Goal: Task Accomplishment & Management: Manage account settings

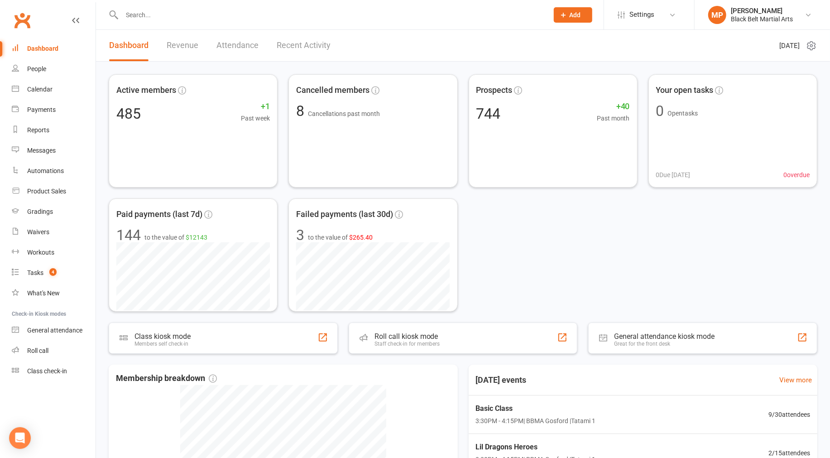
click at [164, 14] on input "text" at bounding box center [330, 15] width 423 height 13
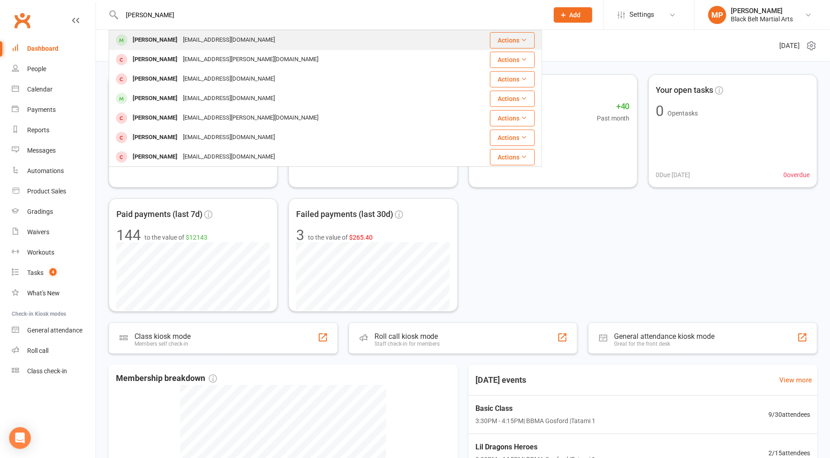
type input "[PERSON_NAME]"
click at [146, 39] on div "[PERSON_NAME]" at bounding box center [155, 39] width 50 height 13
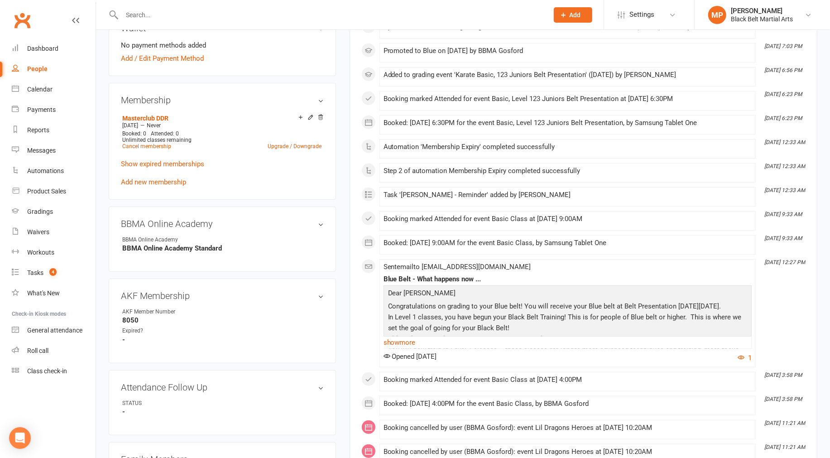
scroll to position [352, 0]
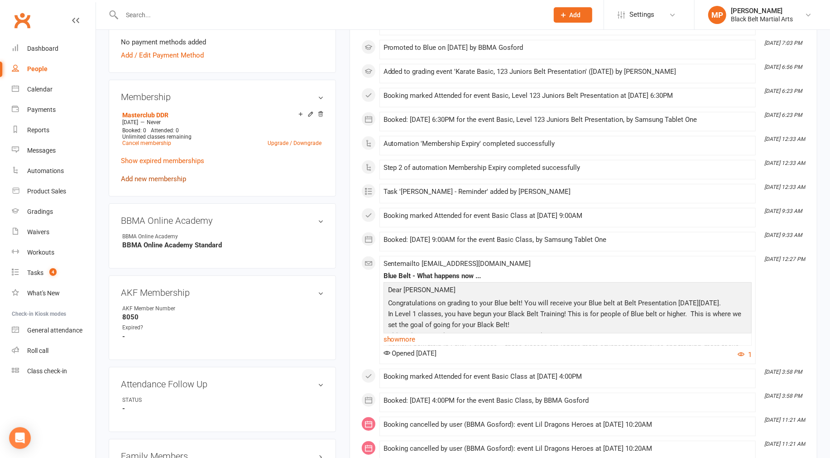
click at [145, 175] on link "Add new membership" at bounding box center [153, 179] width 65 height 8
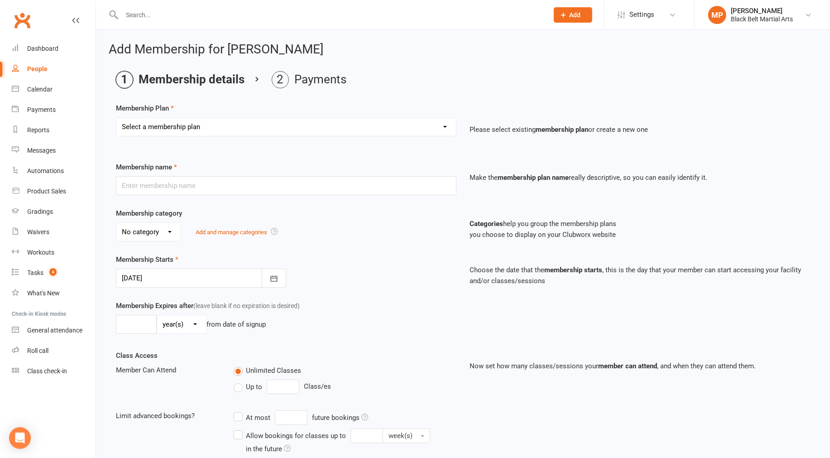
click at [197, 120] on select "Select a membership plan Create new Membership Plan Billing Contract Basic Prog…" at bounding box center [285, 127] width 339 height 18
click at [308, 103] on div "Membership Plan Select a membership plan Create new Membership Plan Billing Con…" at bounding box center [463, 126] width 694 height 46
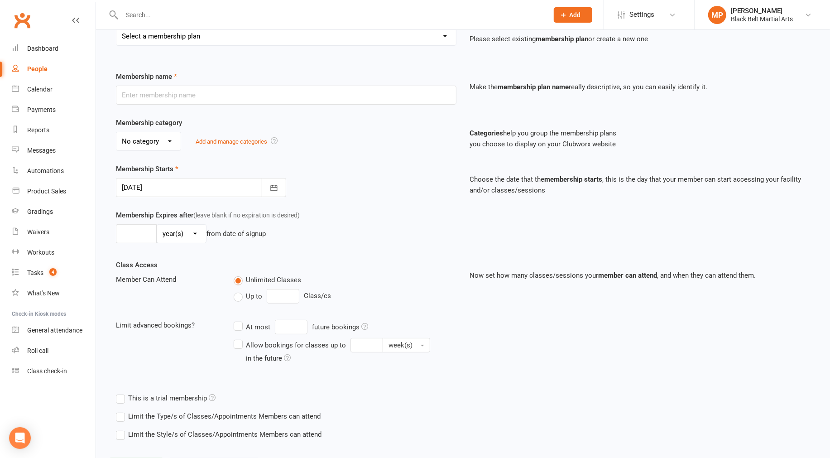
scroll to position [135, 0]
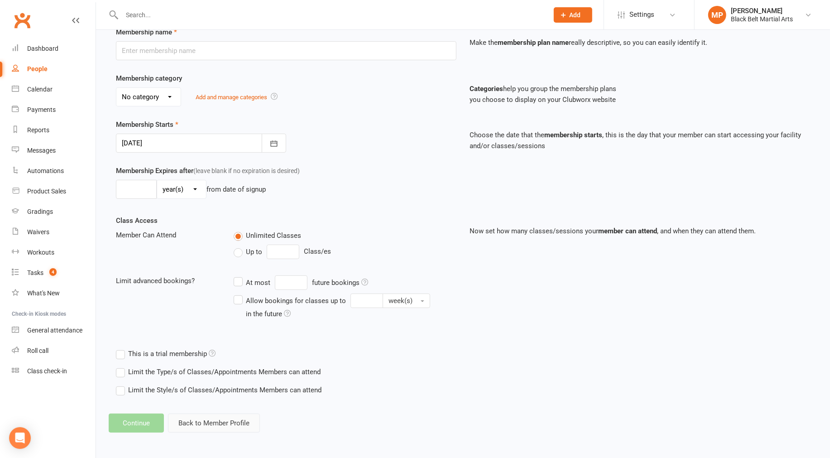
click at [221, 422] on button "Back to Member Profile" at bounding box center [214, 422] width 92 height 19
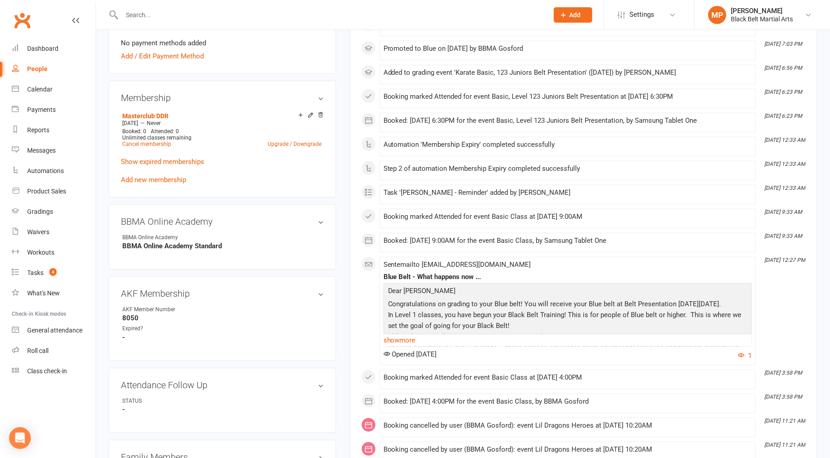
scroll to position [352, 0]
click at [300, 143] on link "Upgrade / Downgrade" at bounding box center [294, 143] width 54 height 6
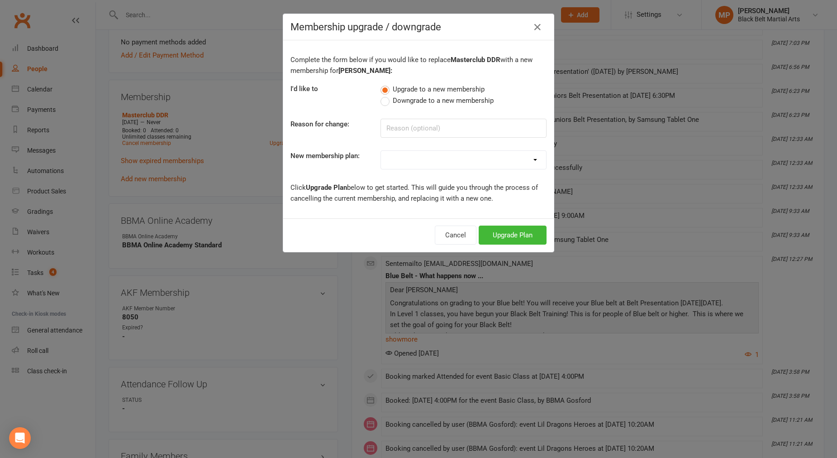
click at [435, 159] on select "Billing Contract Basic Program DDR Basic Program PIF Lil Dragon DDR Lil Dragon …" at bounding box center [463, 160] width 165 height 18
select select "11"
click at [381, 151] on select "Billing Contract Basic Program DDR Basic Program PIF Lil Dragon DDR Lil Dragon …" at bounding box center [463, 160] width 165 height 18
click at [521, 233] on button "Upgrade Plan" at bounding box center [513, 234] width 68 height 19
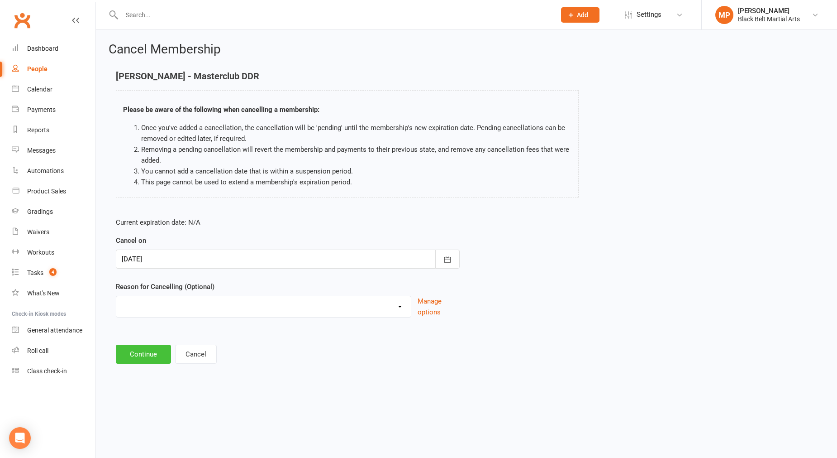
click at [148, 347] on button "Continue" at bounding box center [143, 353] width 55 height 19
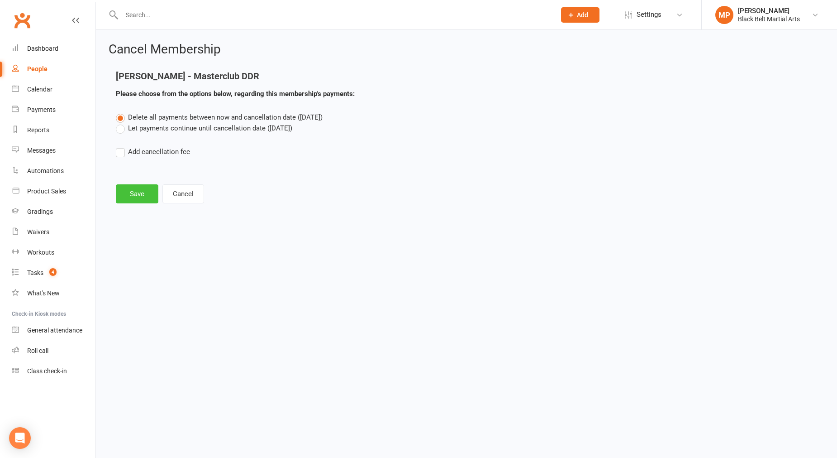
click at [134, 195] on button "Save" at bounding box center [137, 193] width 43 height 19
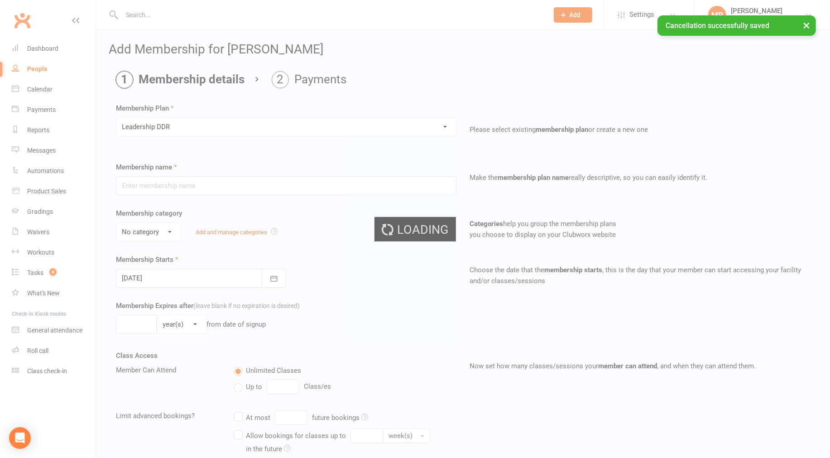
type input "Leadership DDR"
select select "0"
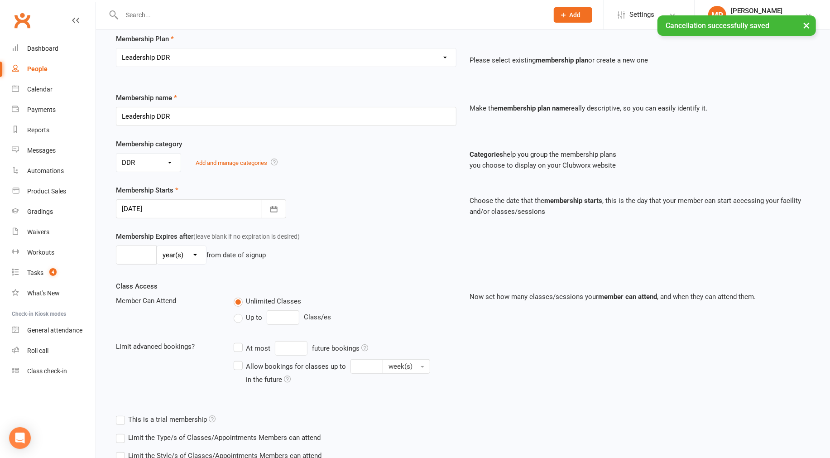
scroll to position [135, 0]
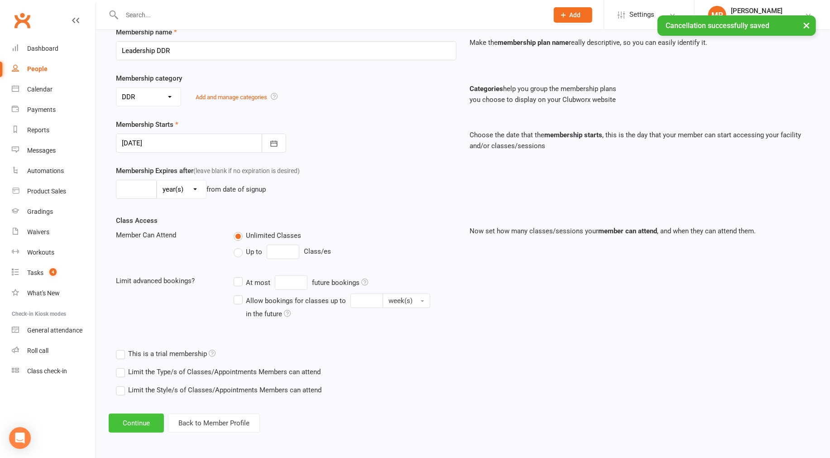
click at [130, 422] on button "Continue" at bounding box center [136, 422] width 55 height 19
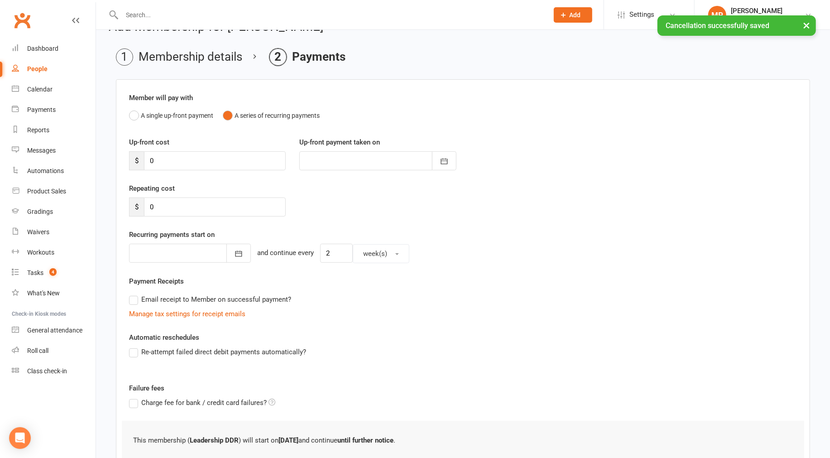
scroll to position [92, 0]
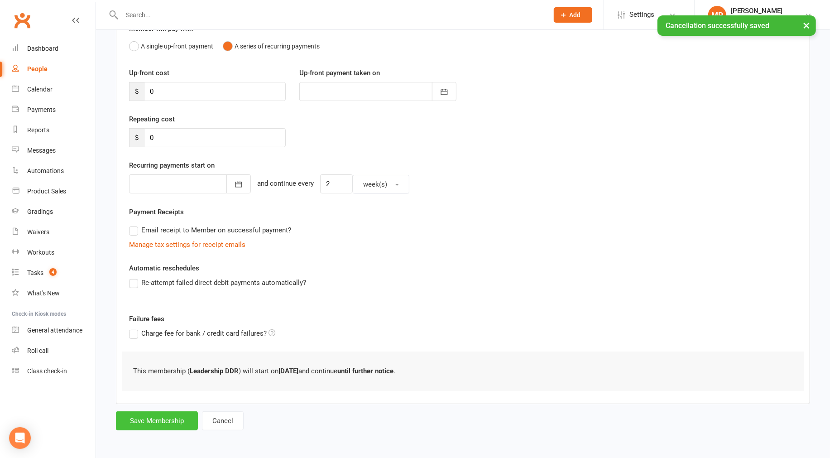
click at [147, 423] on button "Save Membership" at bounding box center [157, 420] width 82 height 19
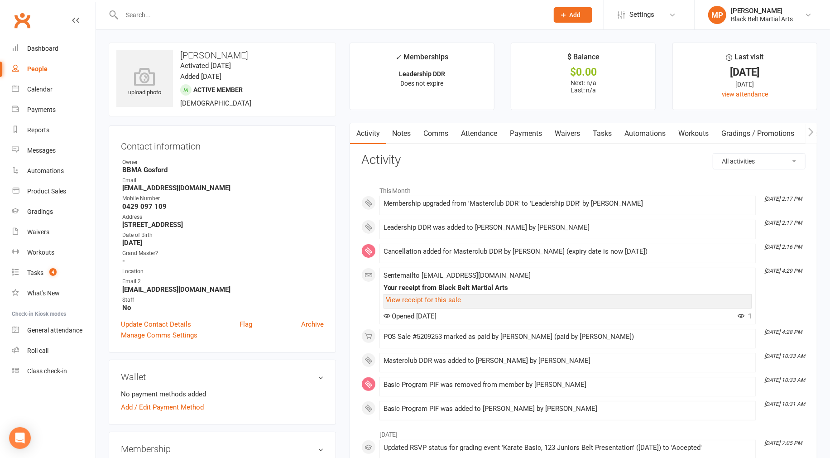
click at [602, 134] on link "Tasks" at bounding box center [603, 133] width 32 height 21
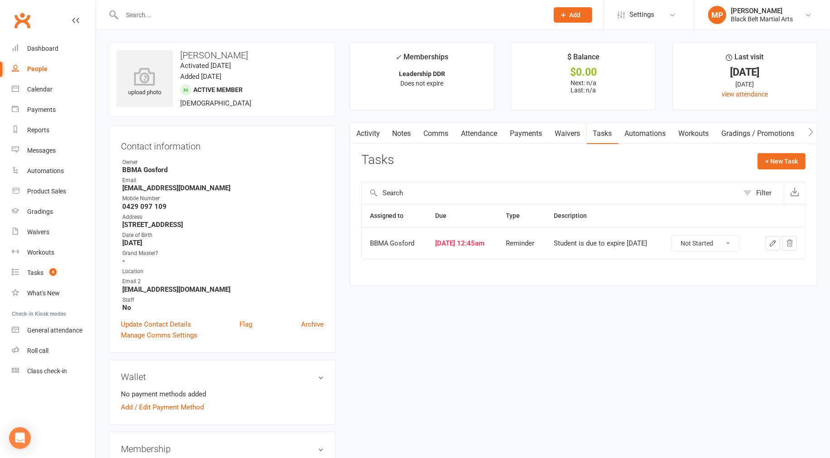
click at [715, 241] on select "Not Started In Progress Waiting Complete" at bounding box center [705, 242] width 67 height 15
click at [680, 236] on select "Not Started In Progress Waiting Complete" at bounding box center [705, 242] width 67 height 15
select select "unstarted"
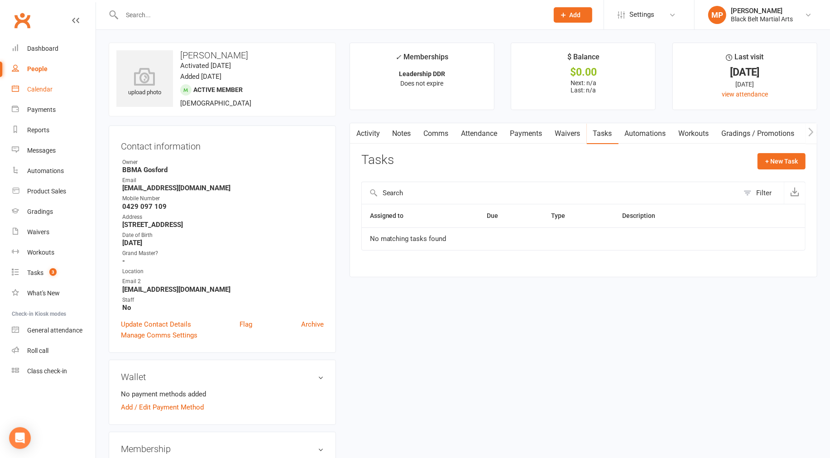
click at [49, 91] on div "Calendar" at bounding box center [39, 89] width 25 height 7
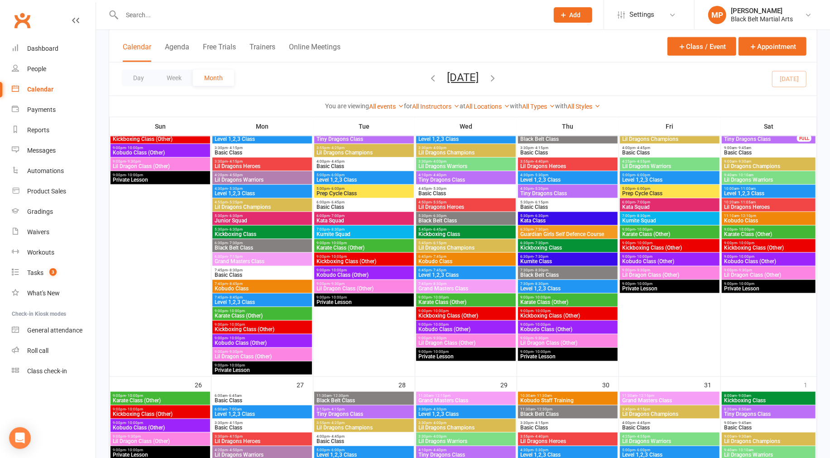
scroll to position [754, 0]
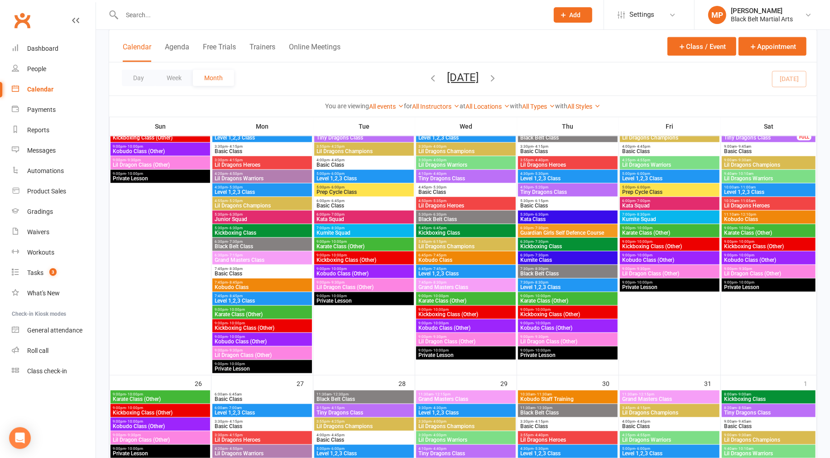
click at [577, 231] on span "Guardian Girls Self Defence Course" at bounding box center [568, 232] width 96 height 5
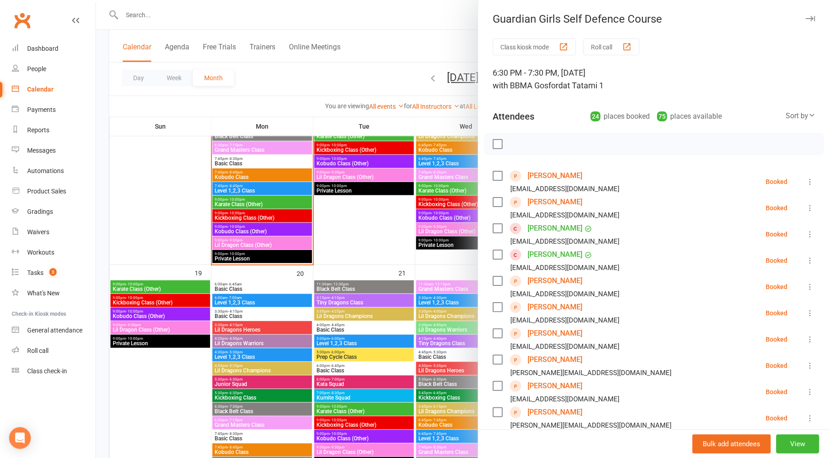
scroll to position [553, 0]
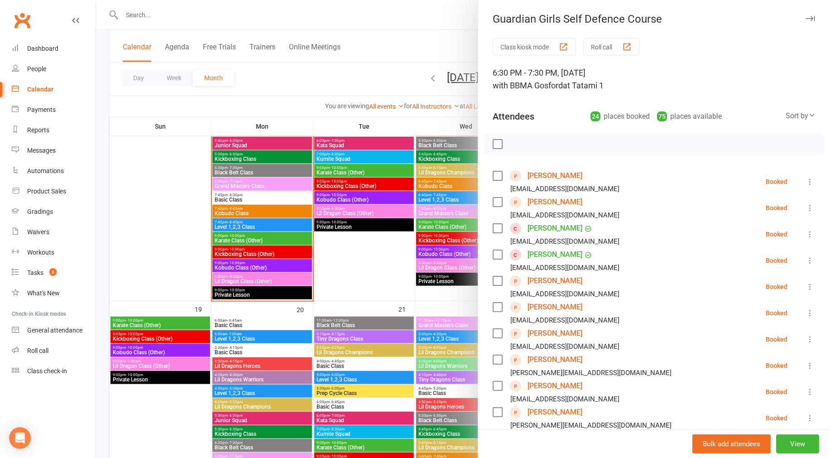
click at [741, 67] on div "6:30 PM - 7:30 PM, [DATE] with BBMA Gosford at Tatami 1" at bounding box center [653, 79] width 323 height 25
click at [304, 76] on div at bounding box center [463, 229] width 734 height 458
